Goal: Information Seeking & Learning: Learn about a topic

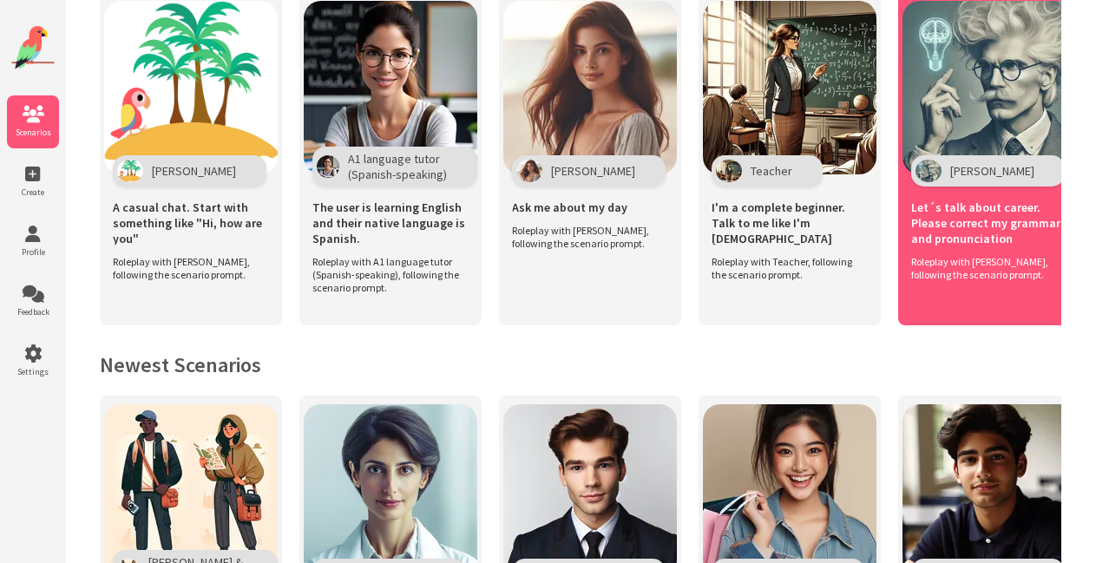
scroll to position [435, 0]
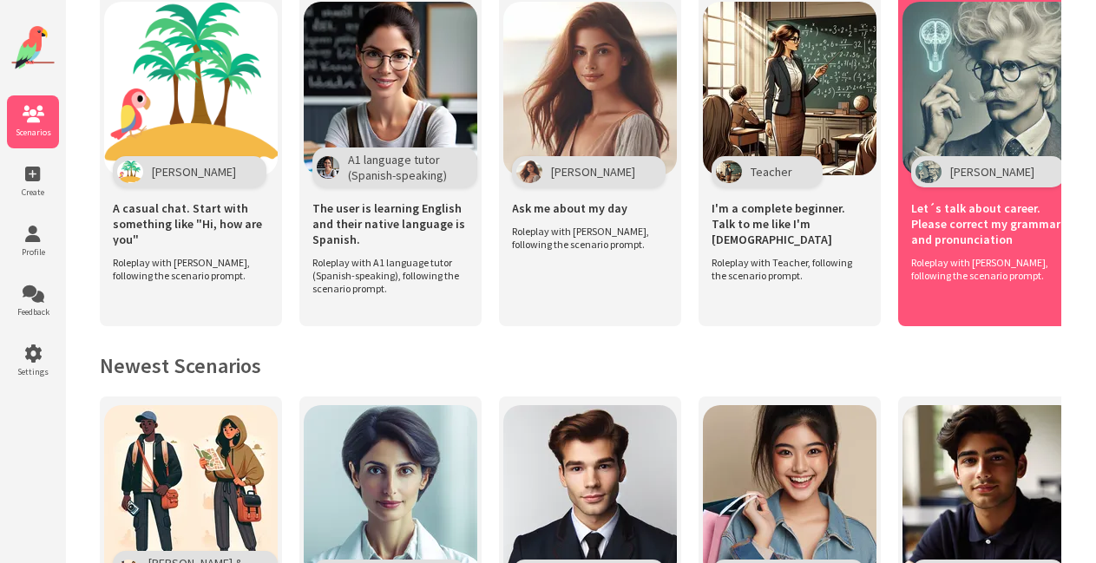
click at [976, 164] on span "[PERSON_NAME]" at bounding box center [992, 172] width 84 height 16
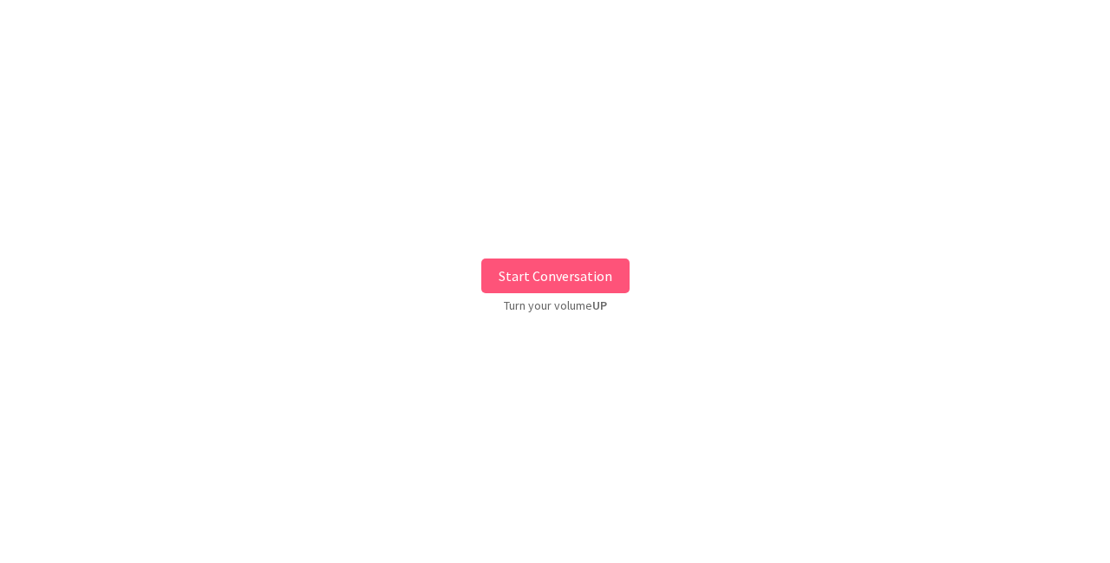
click at [545, 276] on button "Start Conversation" at bounding box center [555, 275] width 148 height 35
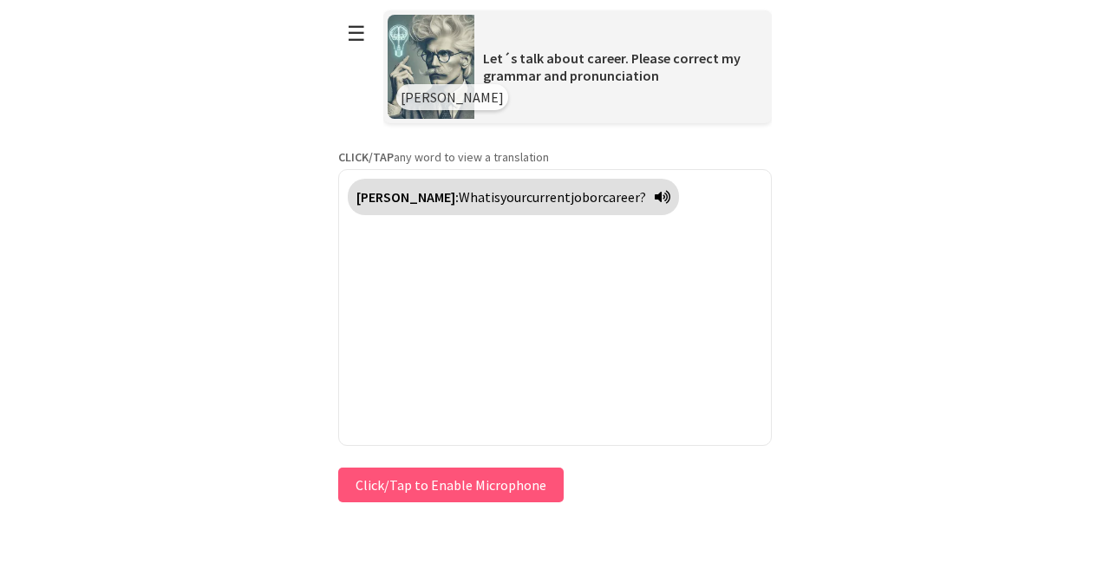
click at [655, 198] on icon at bounding box center [663, 197] width 16 height 14
click at [617, 187] on div "[PERSON_NAME]: What is your current job or career?" at bounding box center [513, 197] width 331 height 36
click at [501, 200] on span "your" at bounding box center [514, 196] width 26 height 17
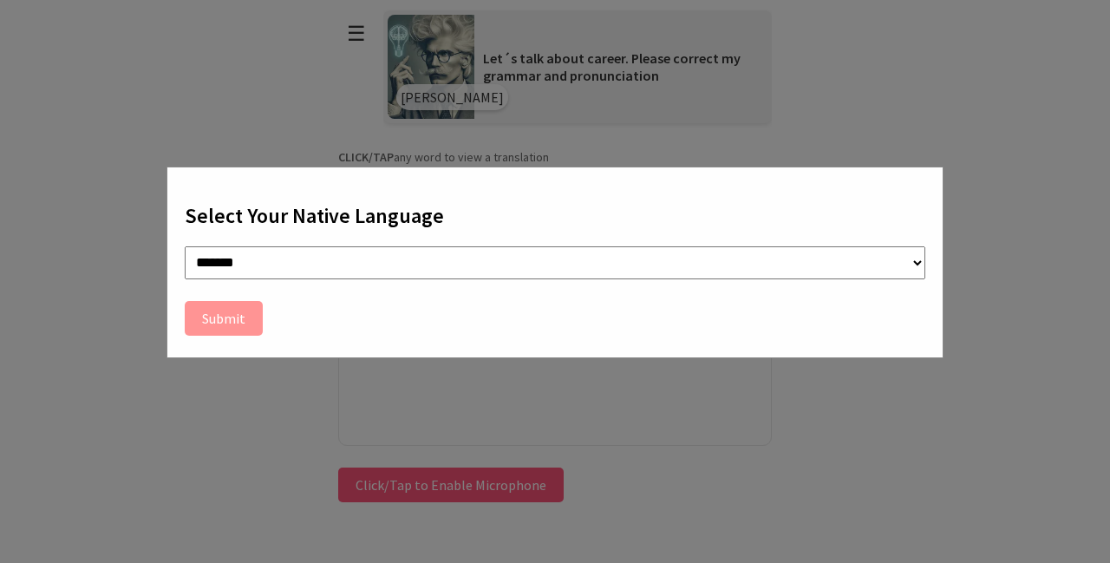
click at [893, 104] on div "**********" at bounding box center [555, 281] width 1110 height 563
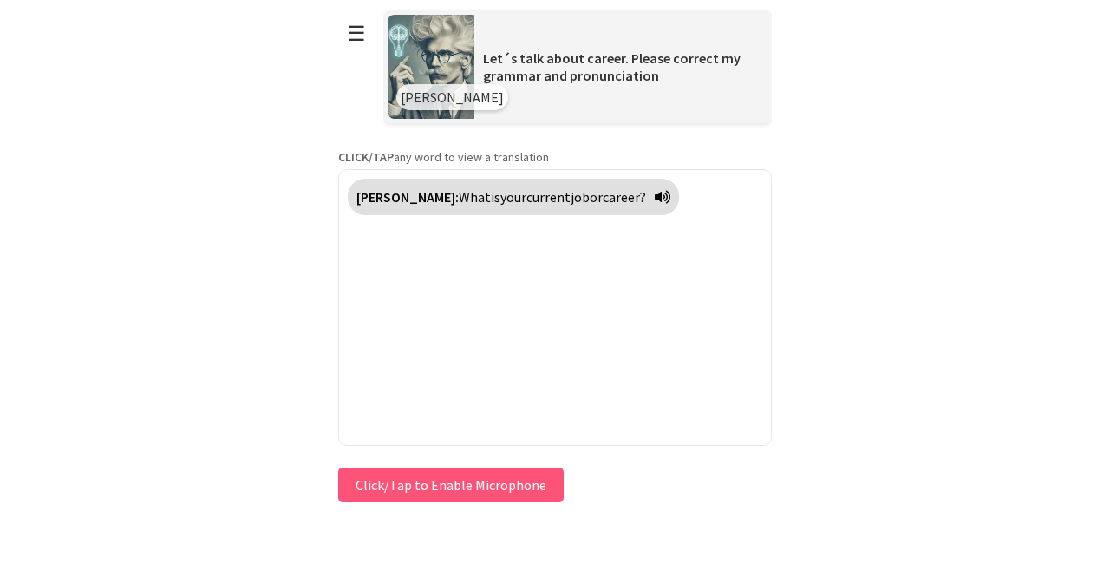
click at [432, 473] on button "Click/Tap to Enable Microphone" at bounding box center [451, 485] width 226 height 35
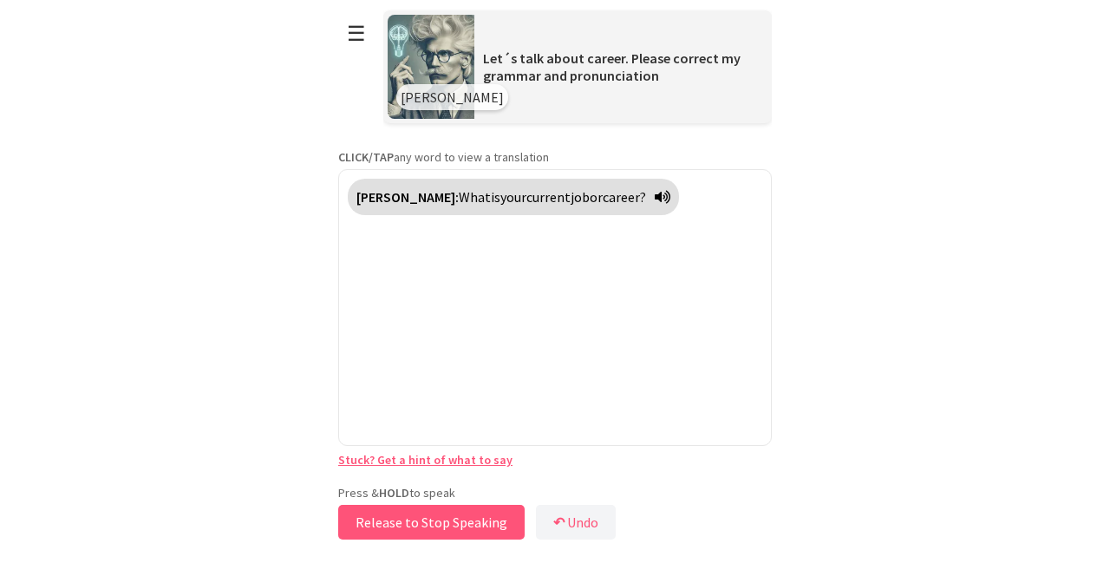
click at [407, 524] on button "Release to Stop Speaking" at bounding box center [431, 522] width 186 height 35
click at [414, 520] on button "Release to Stop Speaking" at bounding box center [431, 522] width 186 height 35
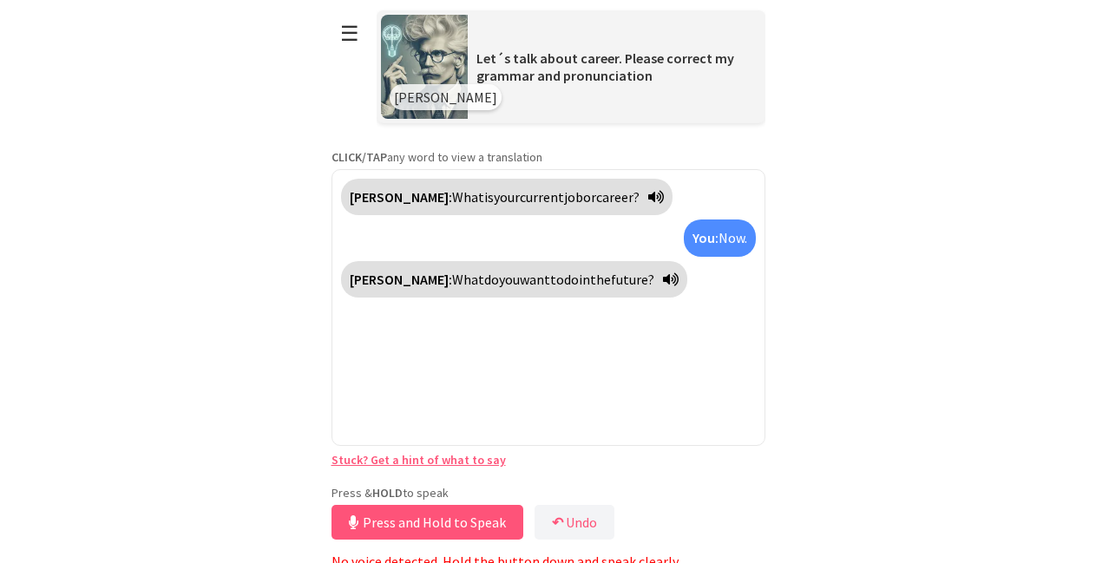
click at [434, 527] on button "Press and Hold to Speak" at bounding box center [427, 522] width 192 height 35
click at [400, 514] on button "Release to Stop Speaking" at bounding box center [424, 522] width 186 height 35
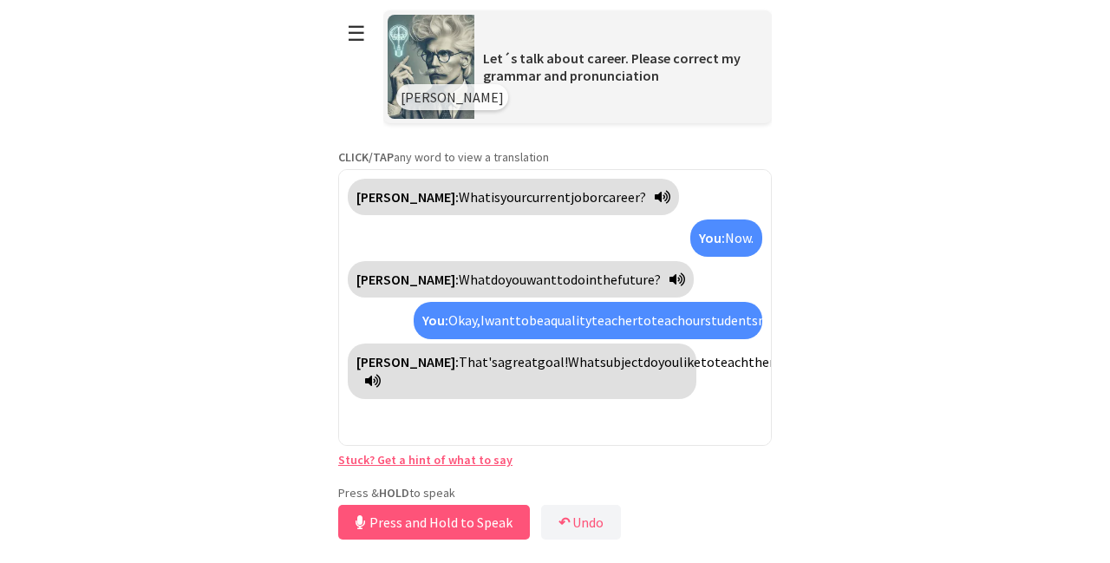
drag, startPoint x: 405, startPoint y: 393, endPoint x: 449, endPoint y: 422, distance: 53.2
click at [449, 400] on div "Einstein: That's a great goal! What subject do you like to teach the most?" at bounding box center [522, 372] width 349 height 56
copy div ": That's a great goal! What subject do you like to teach the most?"
